Goal: Use online tool/utility: Utilize a website feature to perform a specific function

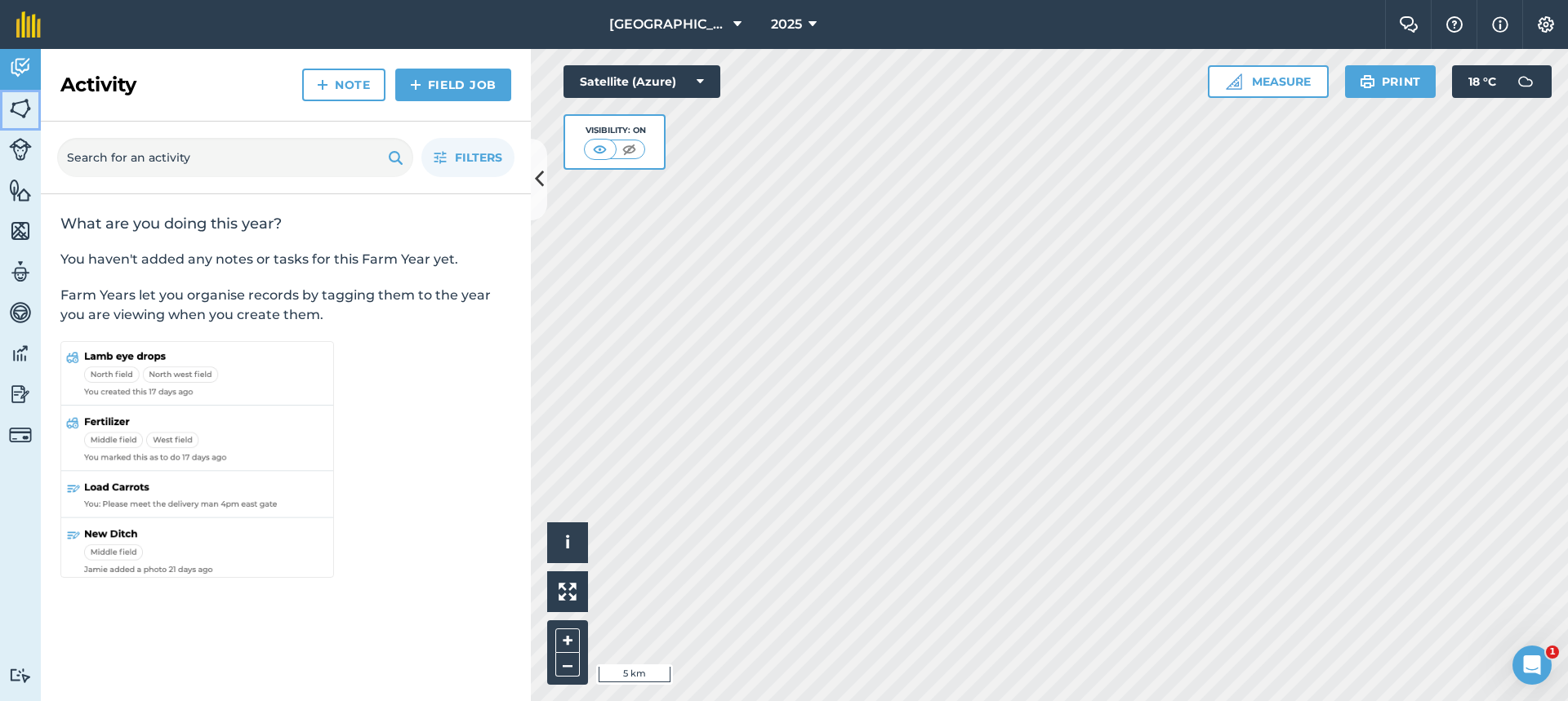
click at [25, 119] on img at bounding box center [20, 109] width 23 height 24
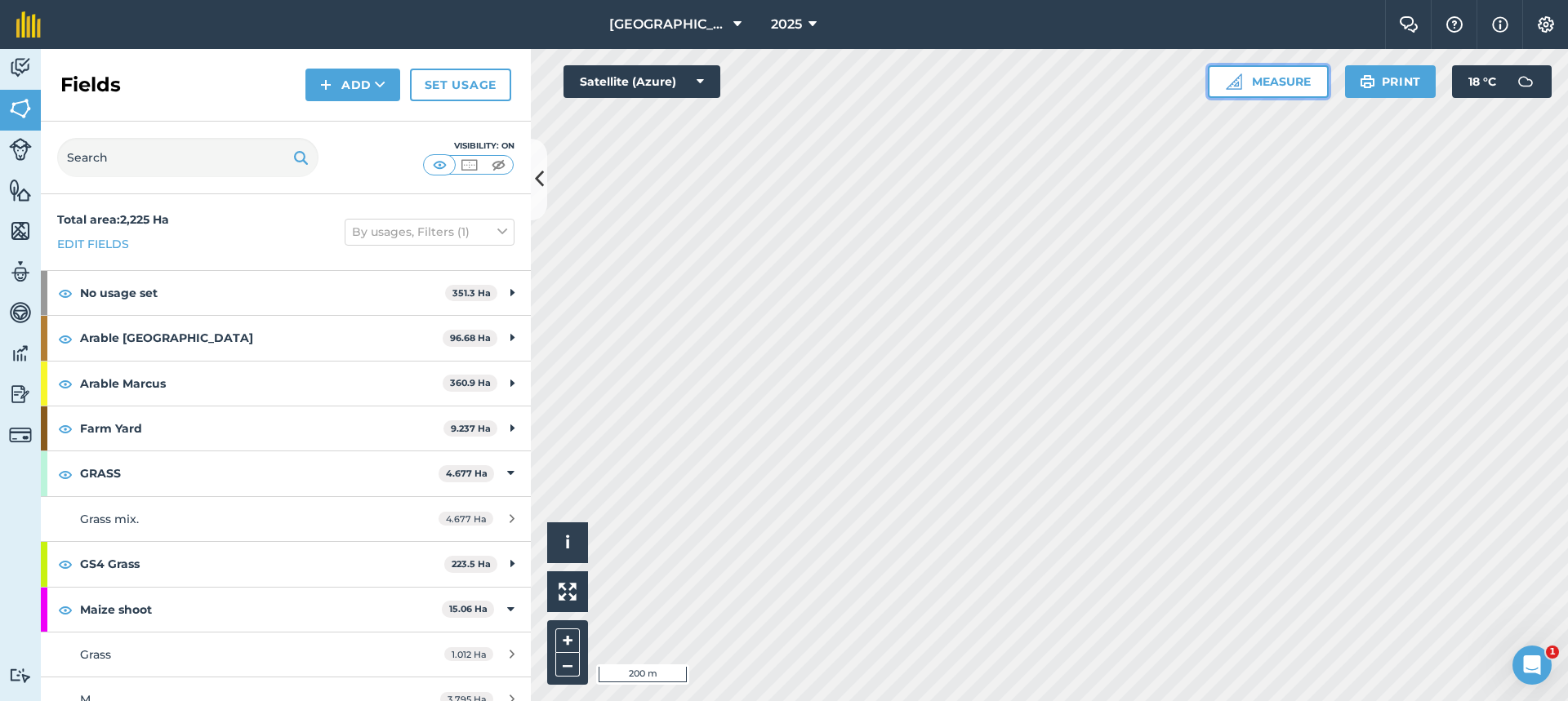
click at [1259, 71] on button "Measure" at bounding box center [1267, 82] width 121 height 33
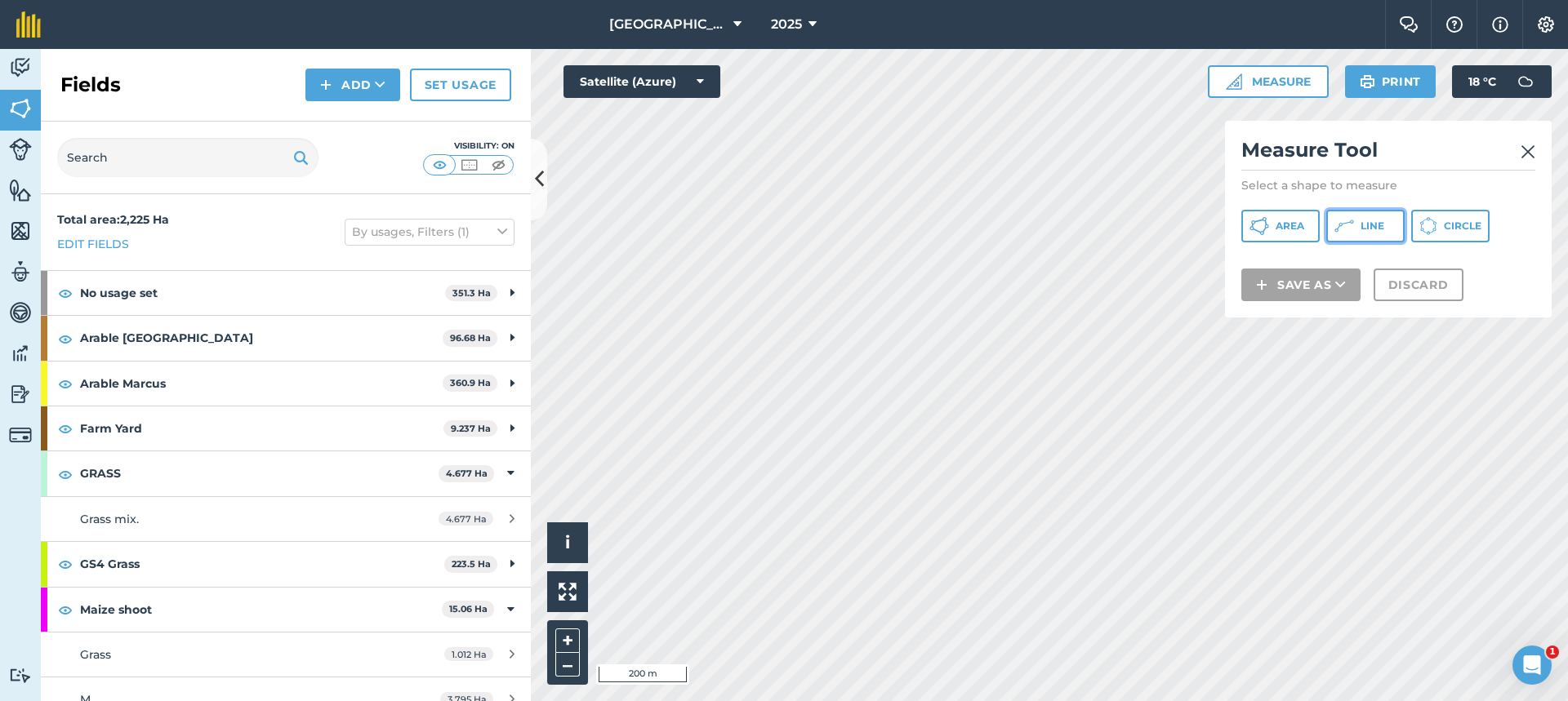
click at [1343, 219] on icon at bounding box center [1343, 226] width 20 height 20
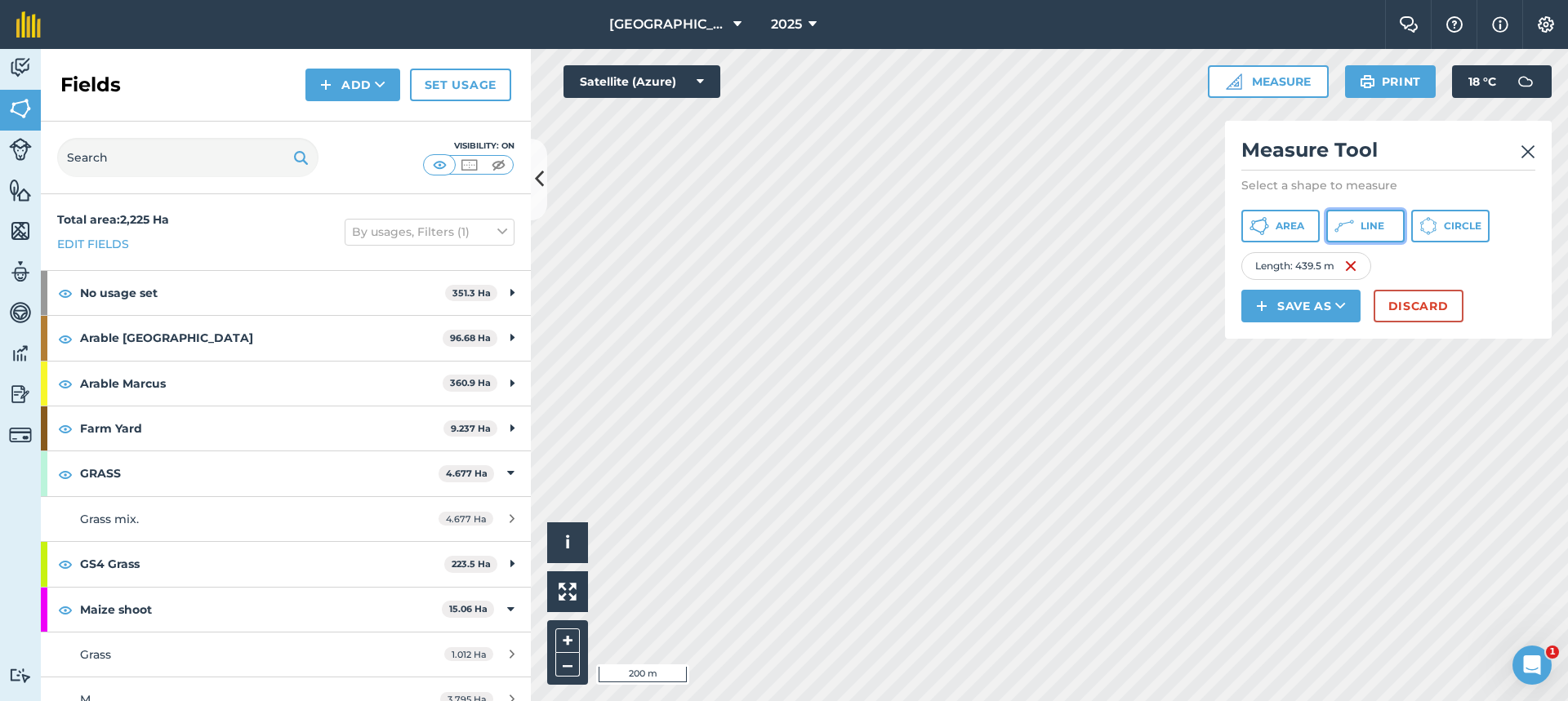
click at [1374, 232] on span "Line" at bounding box center [1372, 226] width 23 height 13
click at [1354, 225] on button "Line" at bounding box center [1365, 226] width 78 height 33
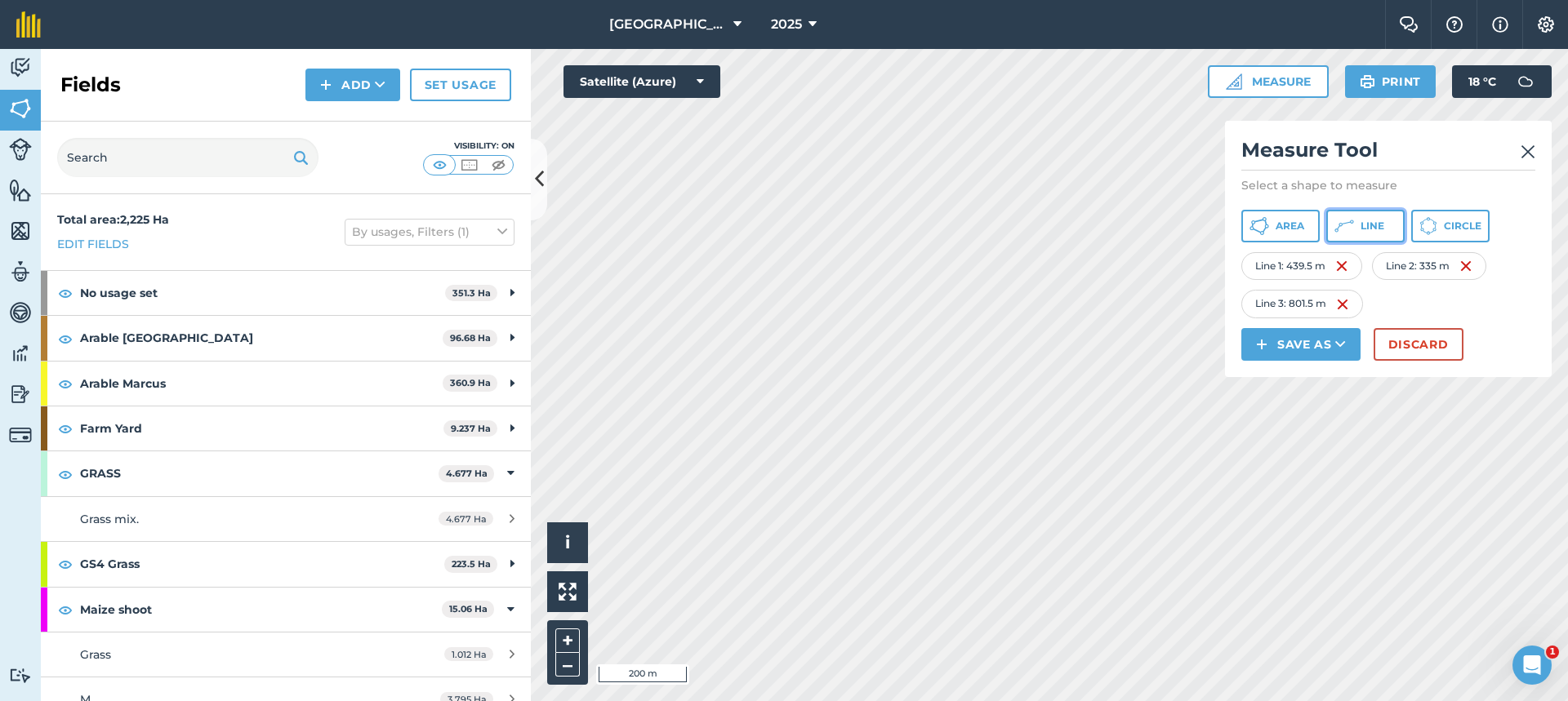
click at [1347, 231] on icon at bounding box center [1343, 226] width 20 height 20
click at [1372, 232] on span "Line" at bounding box center [1372, 226] width 23 height 13
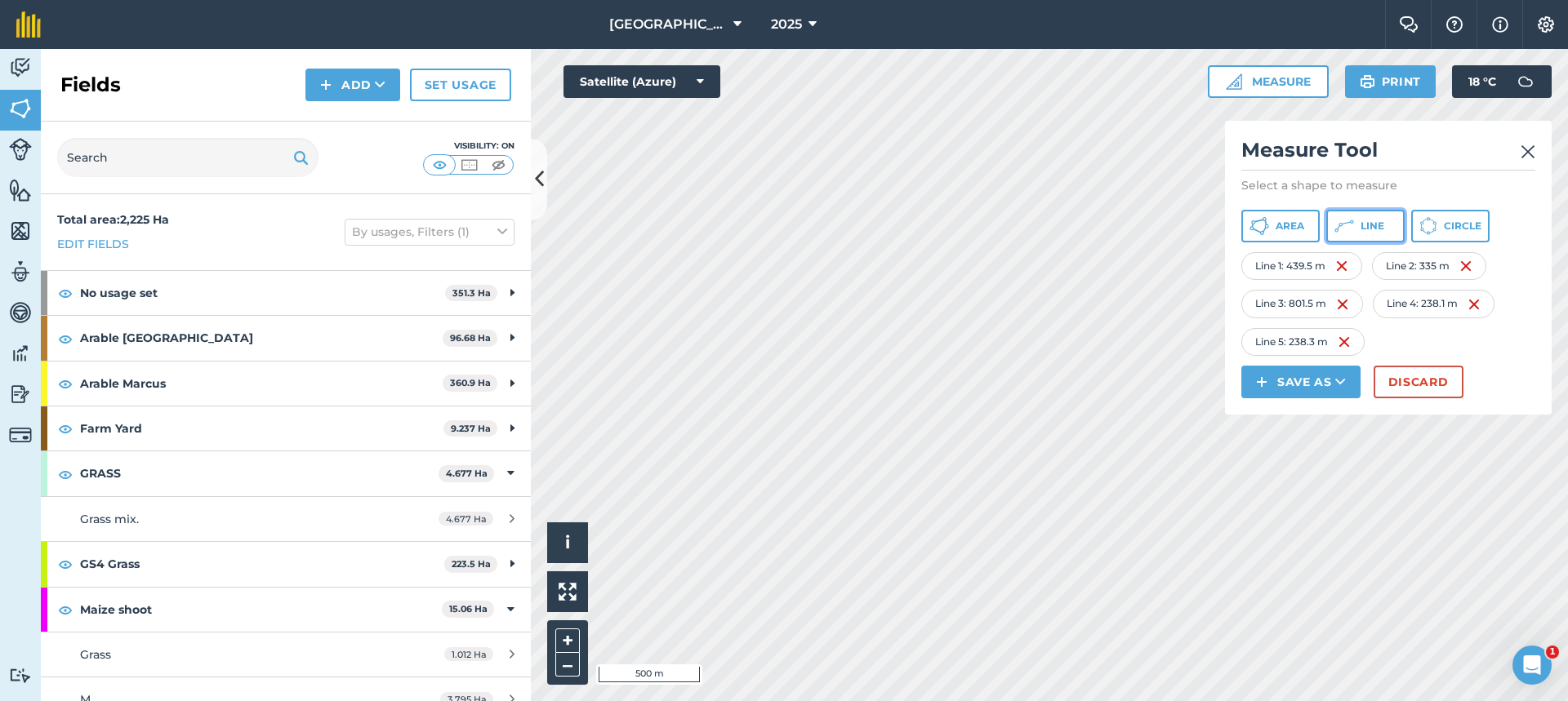
click at [1368, 228] on span "Line" at bounding box center [1372, 226] width 23 height 13
click at [1347, 237] on button "Line" at bounding box center [1365, 226] width 78 height 33
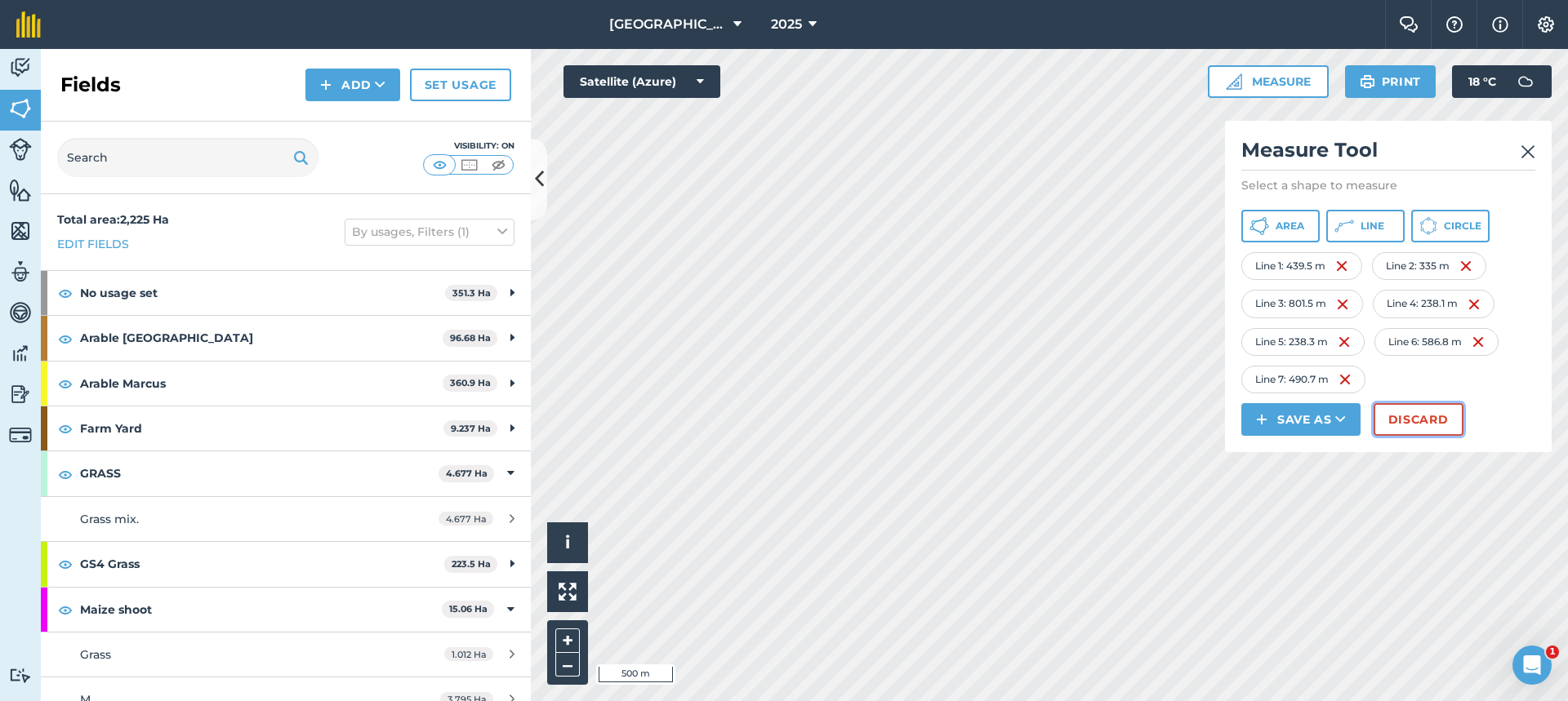
click at [1439, 412] on button "Discard" at bounding box center [1418, 419] width 90 height 33
